Goal: Transaction & Acquisition: Download file/media

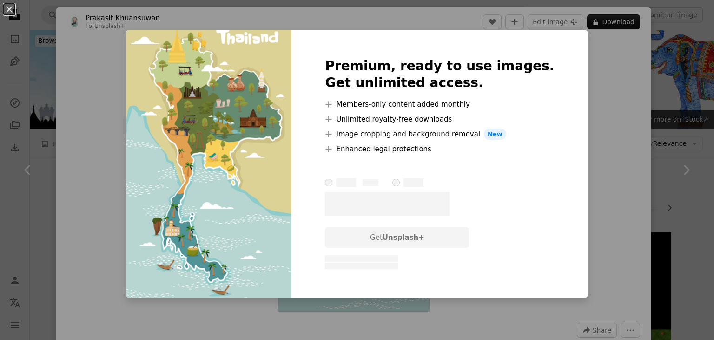
scroll to position [1797, 0]
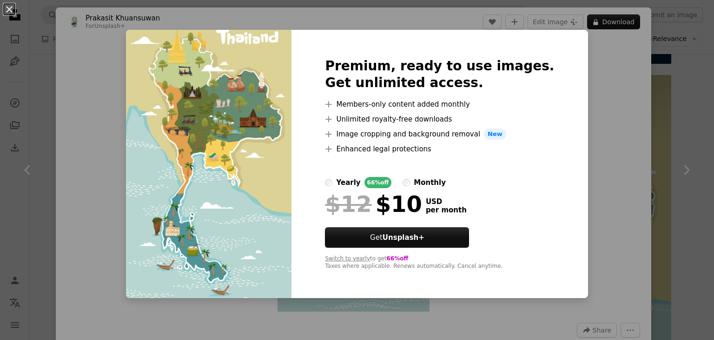
click at [599, 93] on div "An X shape Premium, ready to use images. Get unlimited access. A plus sign Memb…" at bounding box center [357, 170] width 714 height 340
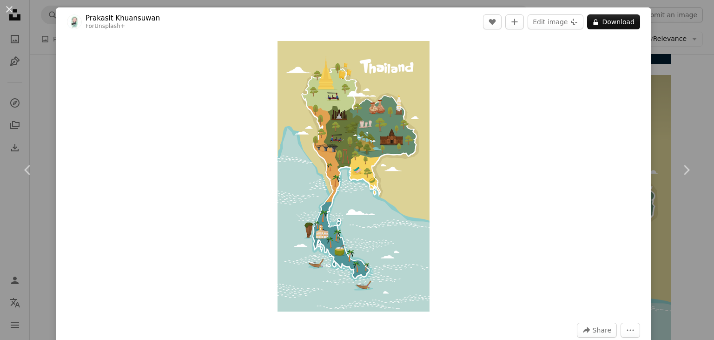
click at [123, 15] on link "Prakasit Khuansuwan" at bounding box center [123, 17] width 74 height 9
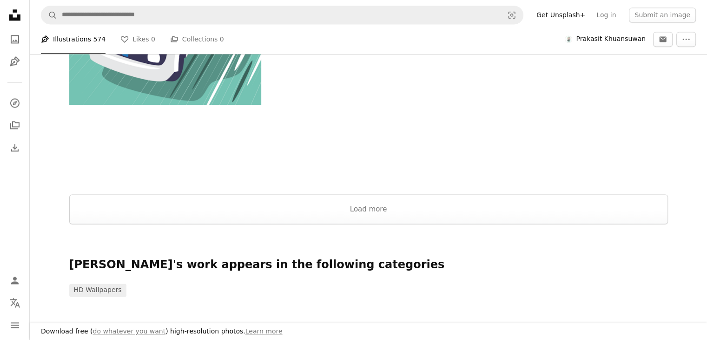
scroll to position [1442, 0]
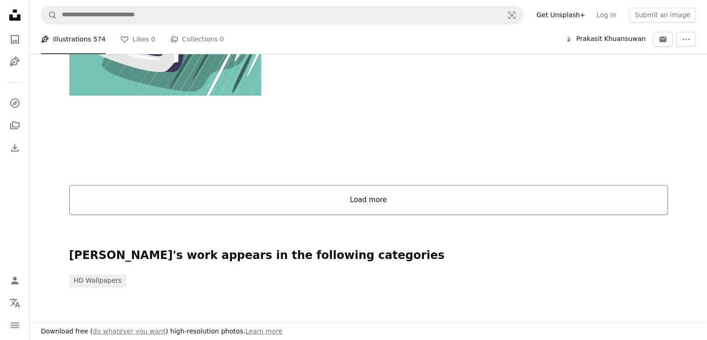
click at [342, 198] on button "Load more" at bounding box center [368, 200] width 599 height 30
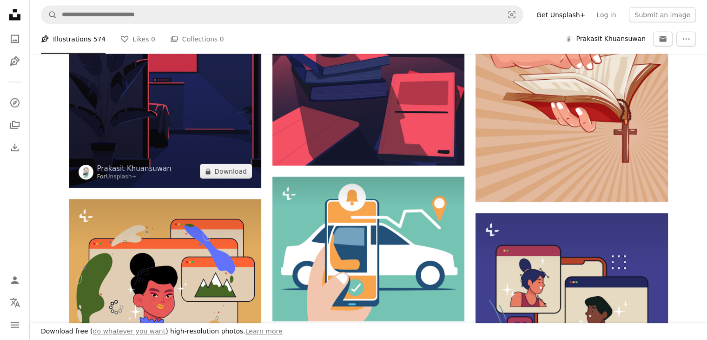
scroll to position [2139, 0]
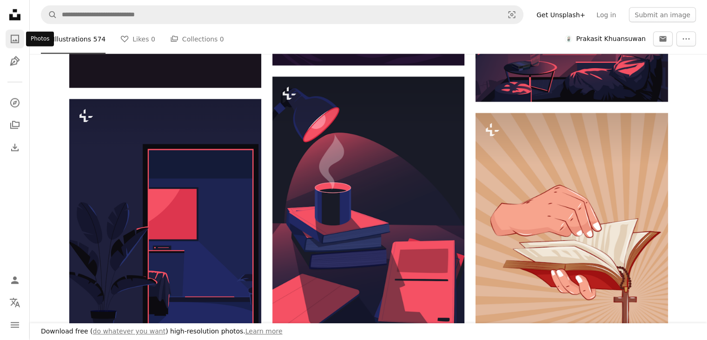
click at [15, 35] on icon "Photos" at bounding box center [15, 39] width 8 height 8
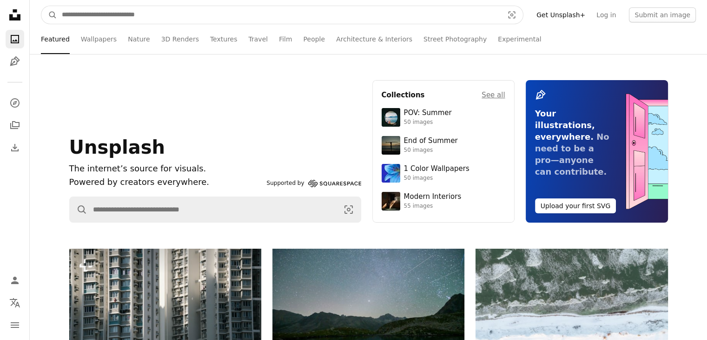
click at [161, 10] on input "Find visuals sitewide" at bounding box center [279, 15] width 444 height 18
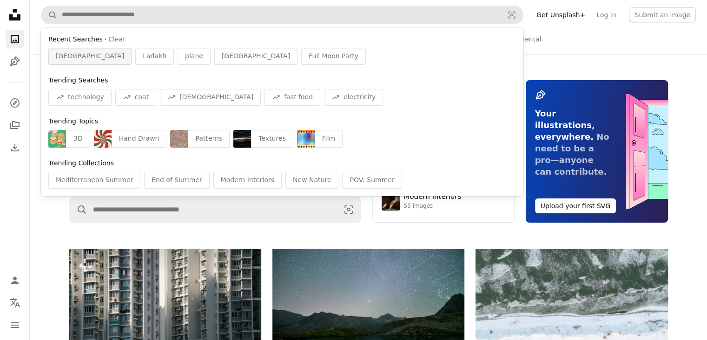
click at [61, 62] on div "[GEOGRAPHIC_DATA]" at bounding box center [89, 56] width 83 height 17
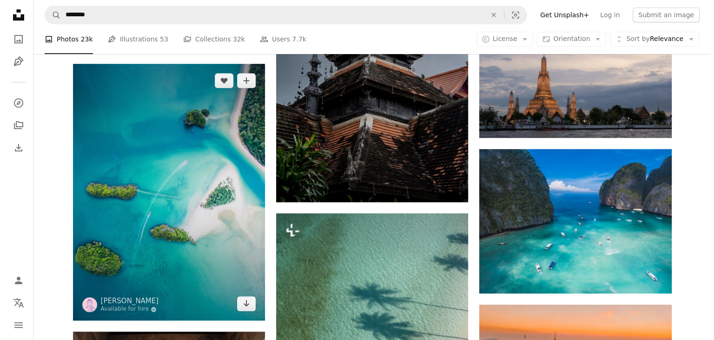
scroll to position [605, 0]
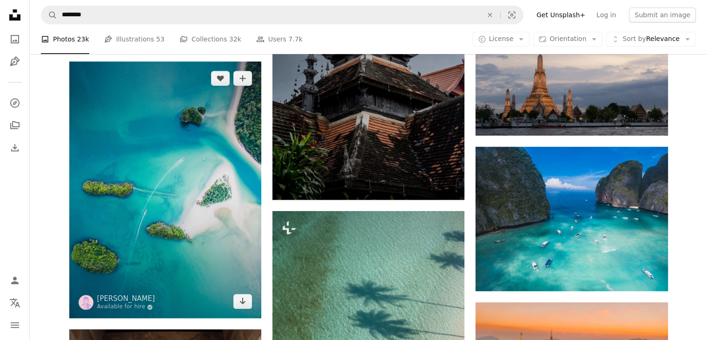
click at [179, 183] on img at bounding box center [165, 189] width 192 height 256
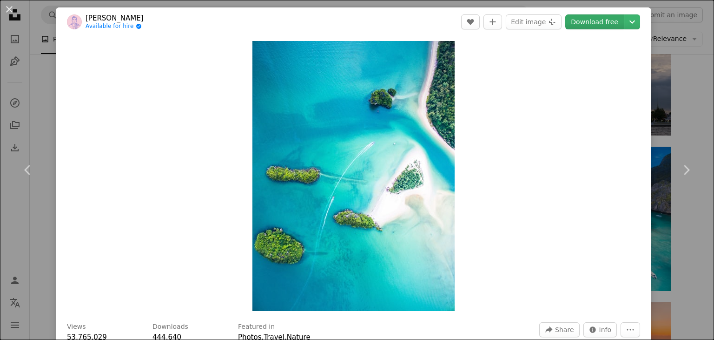
click at [606, 20] on link "Download free" at bounding box center [595, 21] width 59 height 15
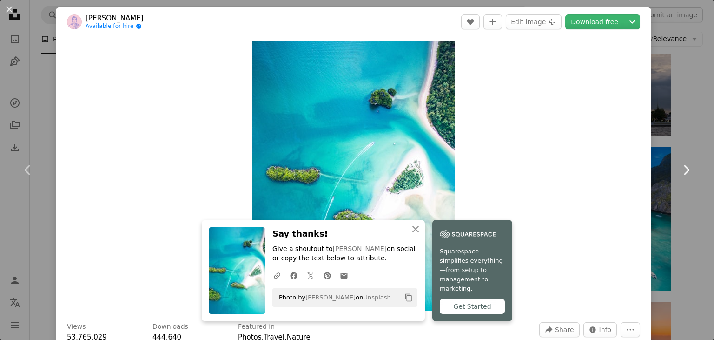
click at [695, 131] on link "Chevron right" at bounding box center [687, 169] width 56 height 89
